Goal: Information Seeking & Learning: Learn about a topic

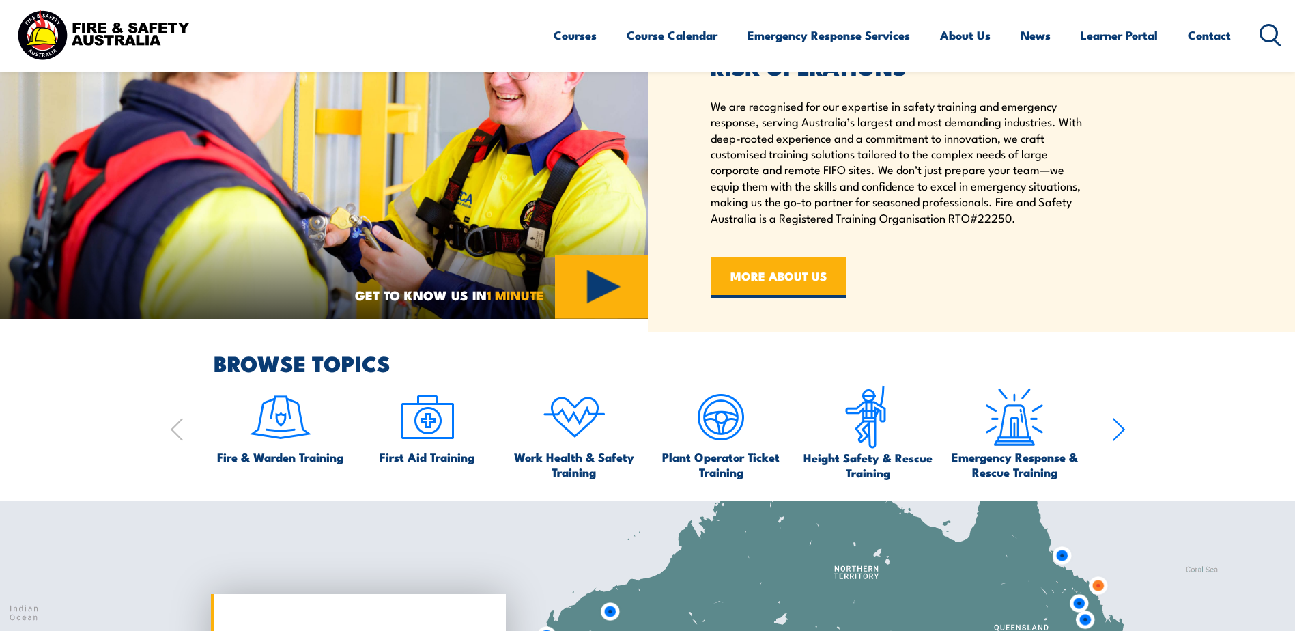
scroll to position [819, 0]
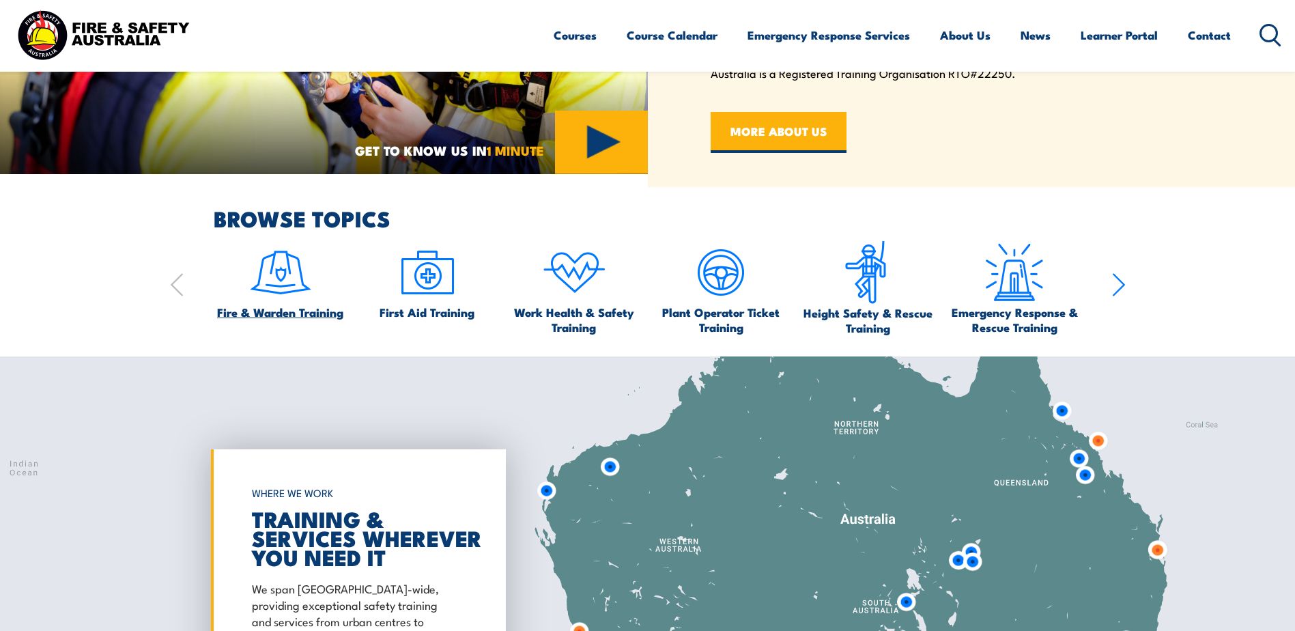
click at [291, 287] on img at bounding box center [280, 272] width 64 height 64
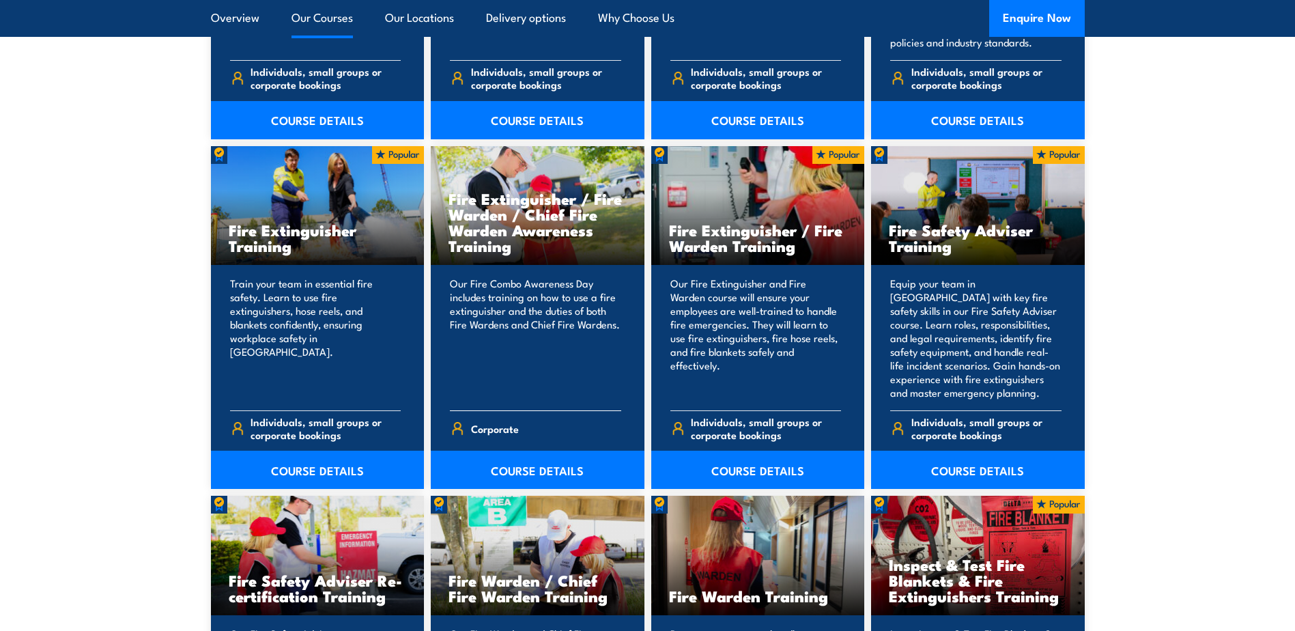
scroll to position [1433, 0]
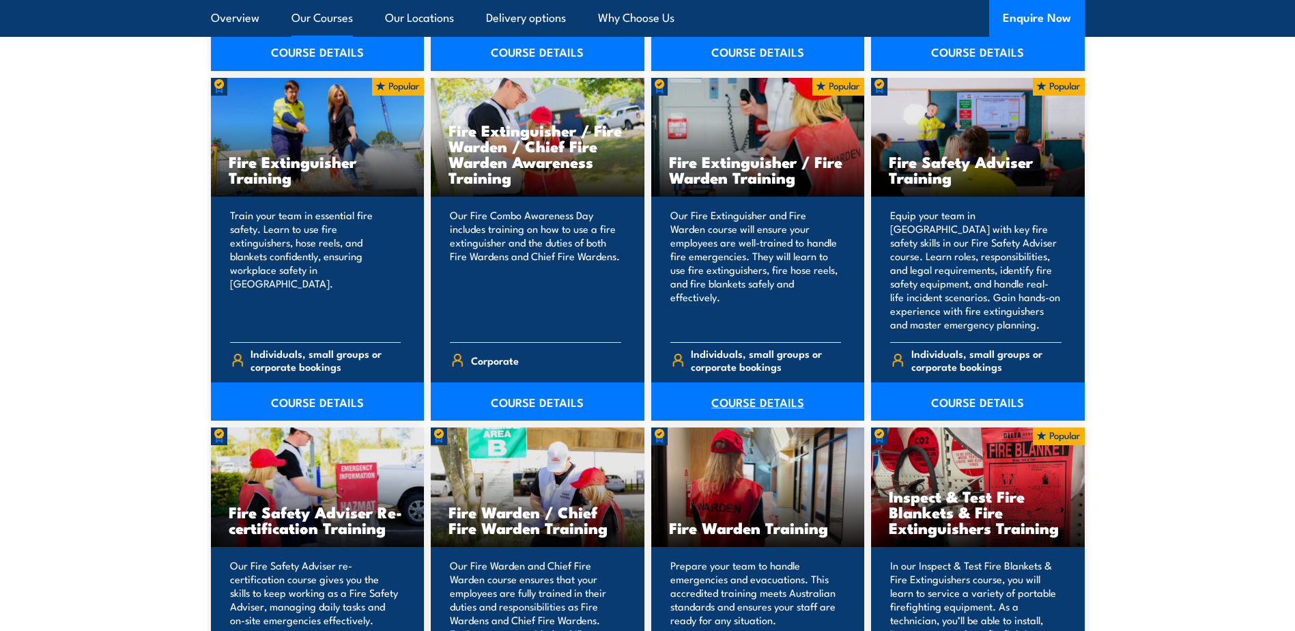
click at [747, 401] on link "COURSE DETAILS" at bounding box center [758, 401] width 214 height 38
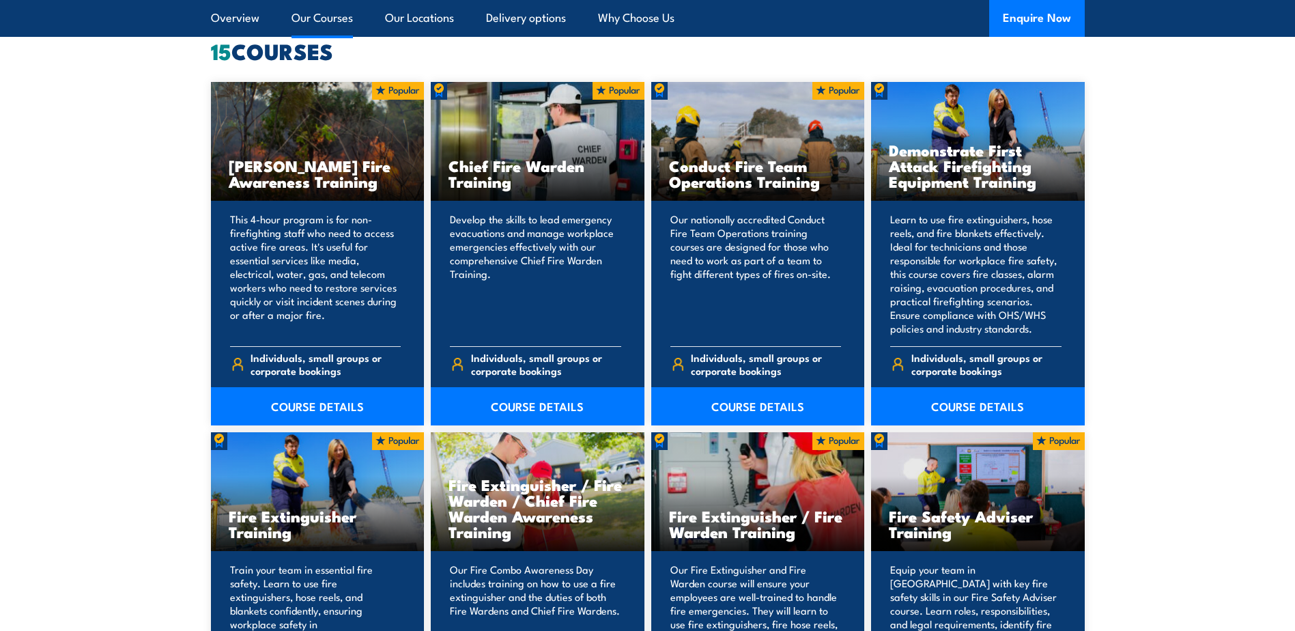
scroll to position [912, 0]
